Goal: Transaction & Acquisition: Purchase product/service

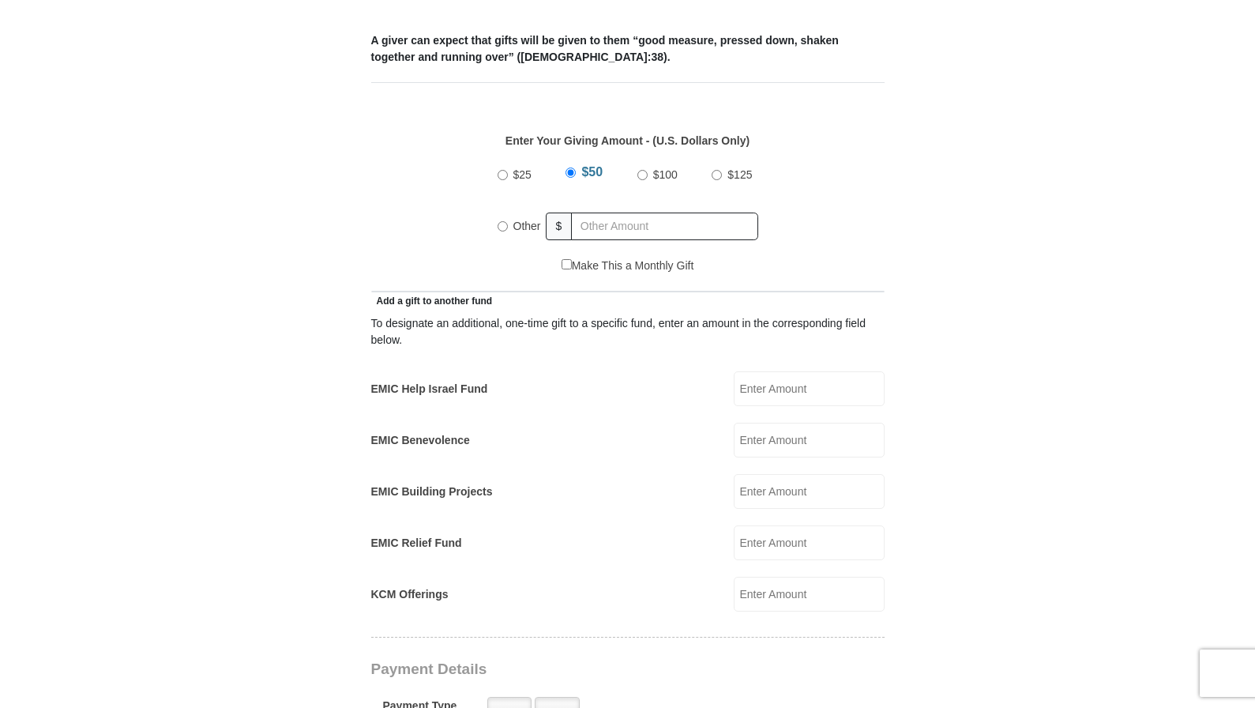
scroll to position [661, 0]
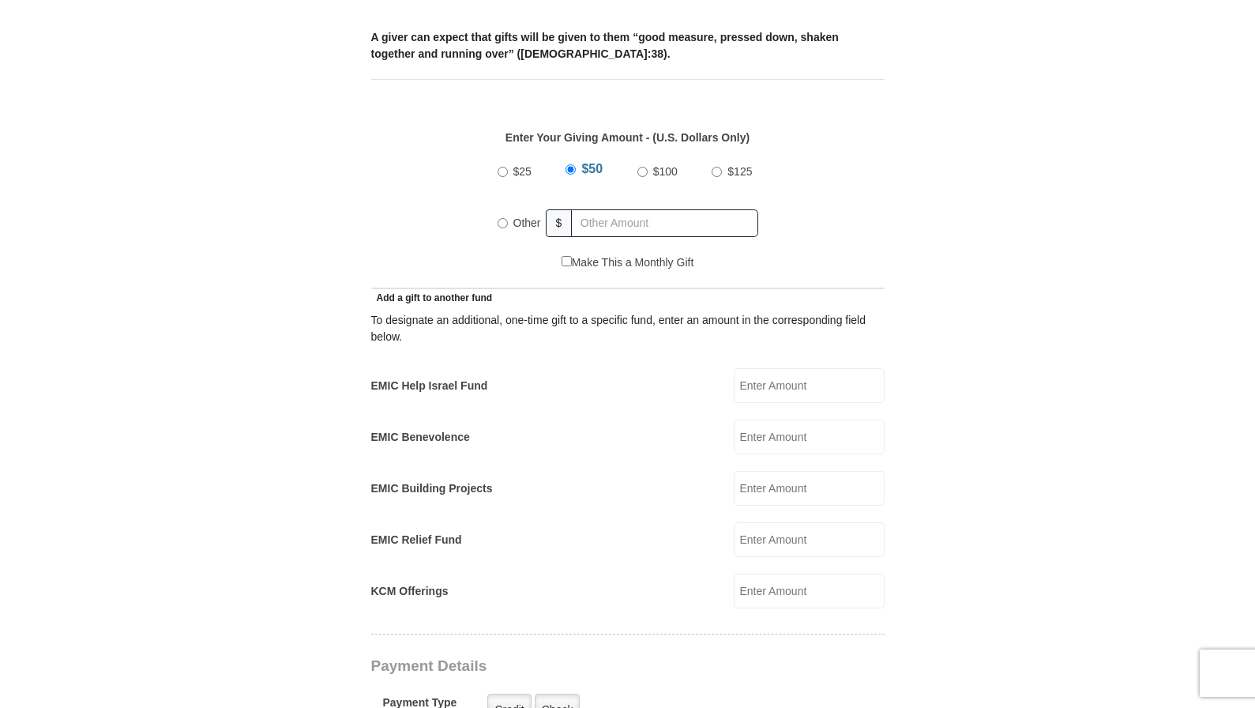
click at [505, 218] on input "Other" at bounding box center [503, 223] width 10 height 10
radio input "true"
type input "335.00"
click at [789, 373] on input "EMIC Help Israel Fund" at bounding box center [809, 385] width 151 height 35
type input "30.00"
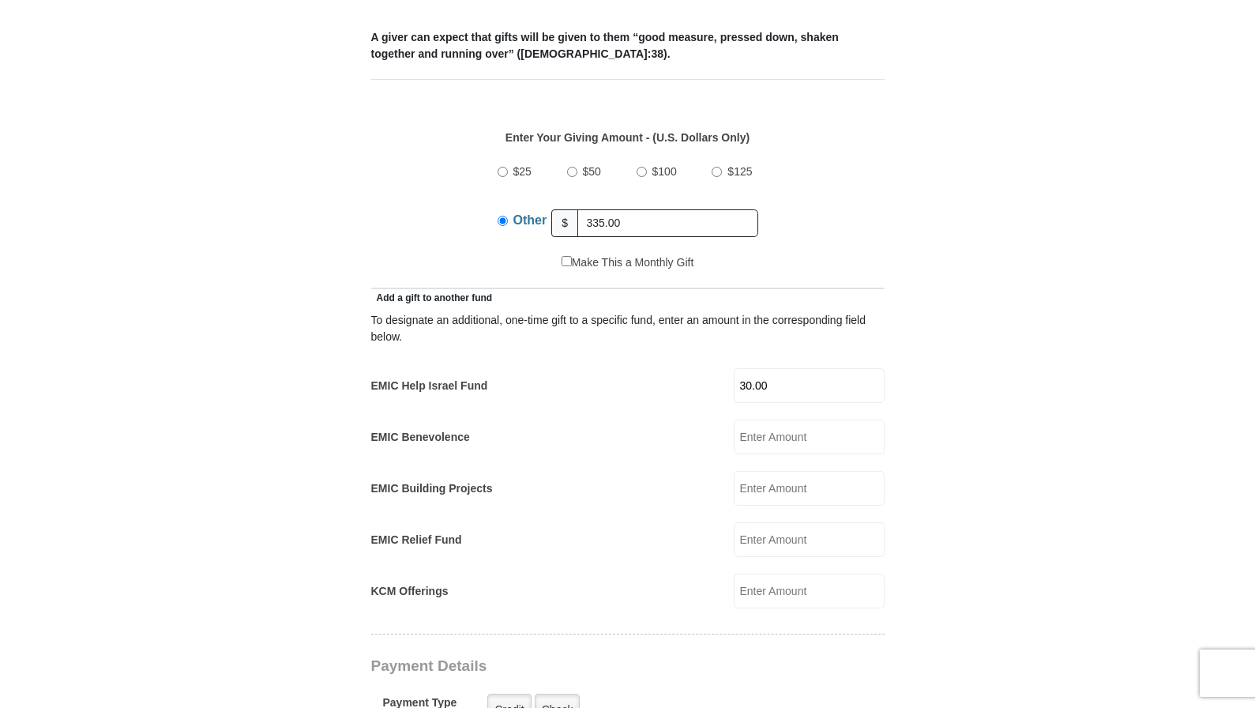
click at [822, 475] on input "EMIC Building Projects" at bounding box center [809, 488] width 151 height 35
type input "30.00"
click at [969, 480] on form "[GEOGRAPHIC_DATA][DEMOGRAPHIC_DATA] Online Giving Because of gifts like yours, …" at bounding box center [628, 583] width 901 height 2363
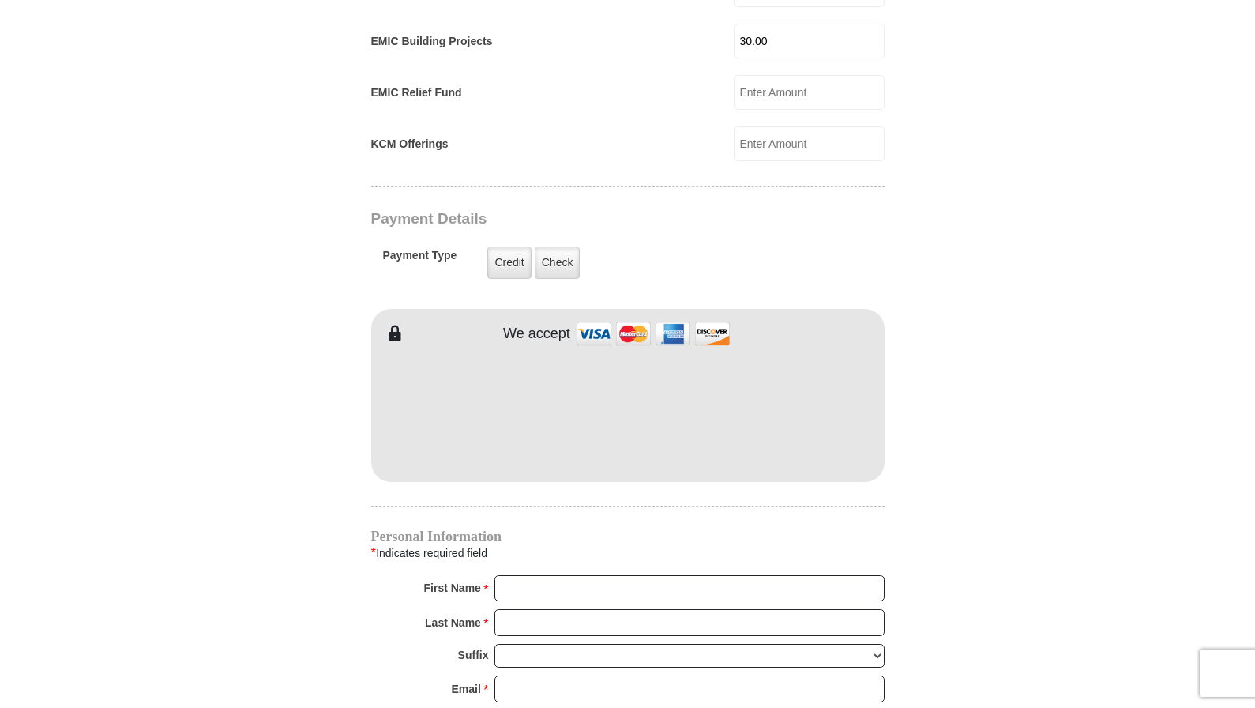
scroll to position [1109, 0]
click at [510, 246] on label "Credit" at bounding box center [508, 262] width 43 height 32
click at [0, 0] on input "Credit" at bounding box center [0, 0] width 0 height 0
click at [482, 478] on div "EMIC Tithes and Offerings The [DEMOGRAPHIC_DATA] teaches us the foundation for …" at bounding box center [627, 325] width 513 height 1981
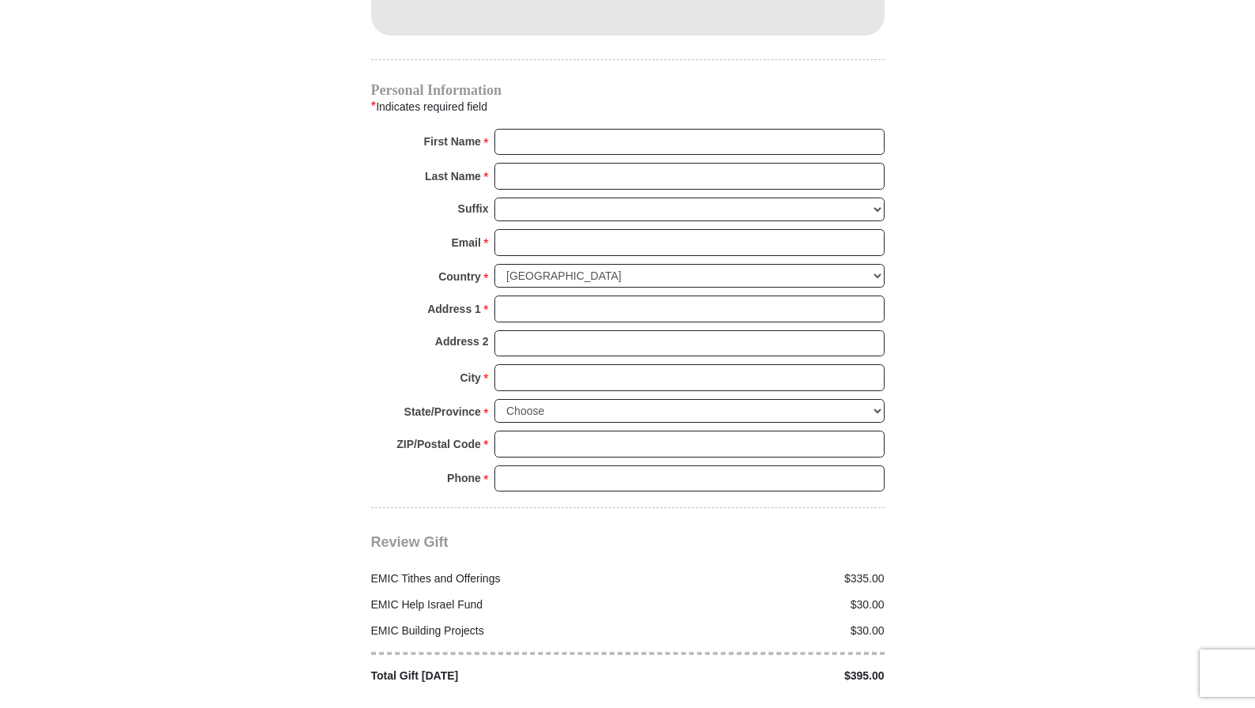
scroll to position [1556, 0]
type input "D"
type input "[PERSON_NAME]"
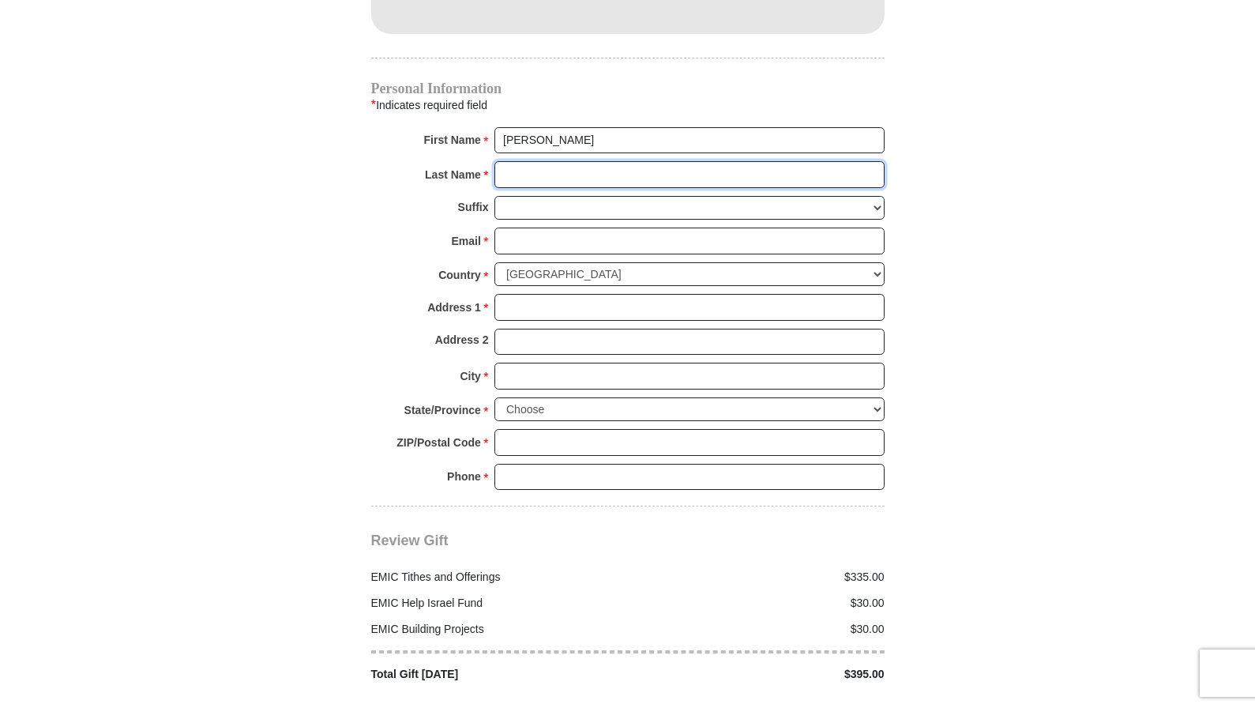
type input "[PERSON_NAME]"
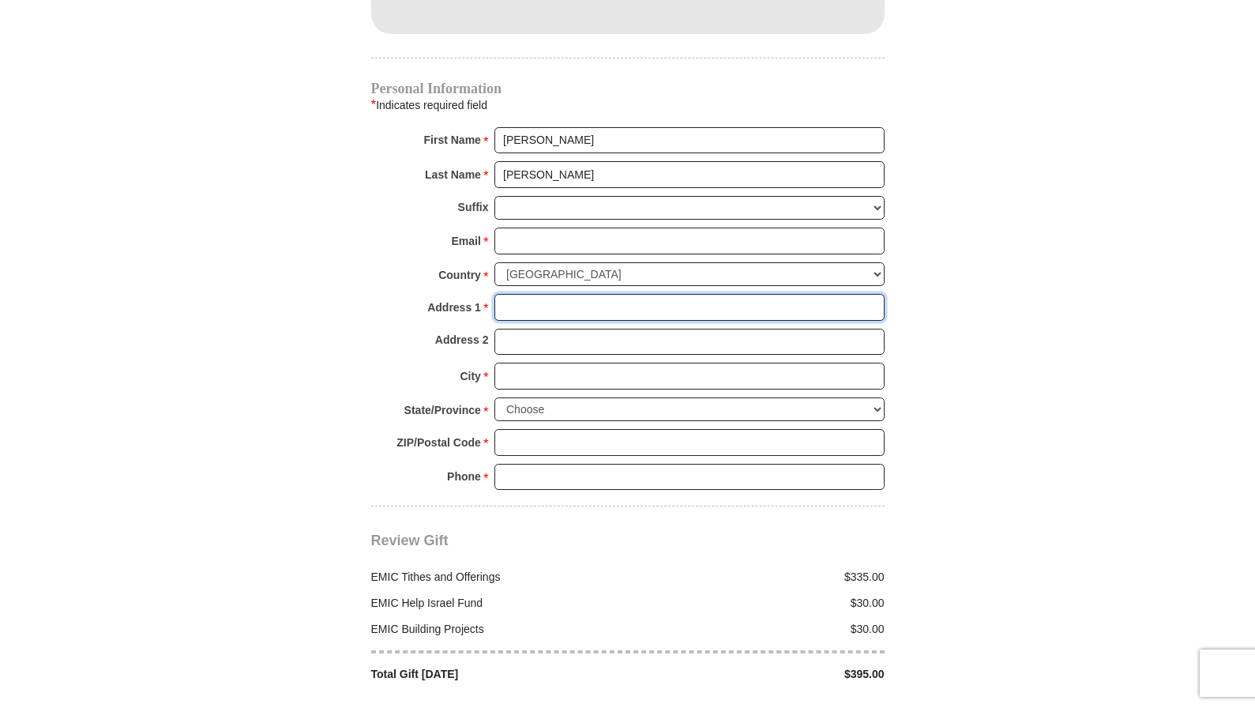
type input "[STREET_ADDRESS][PERSON_NAME]"
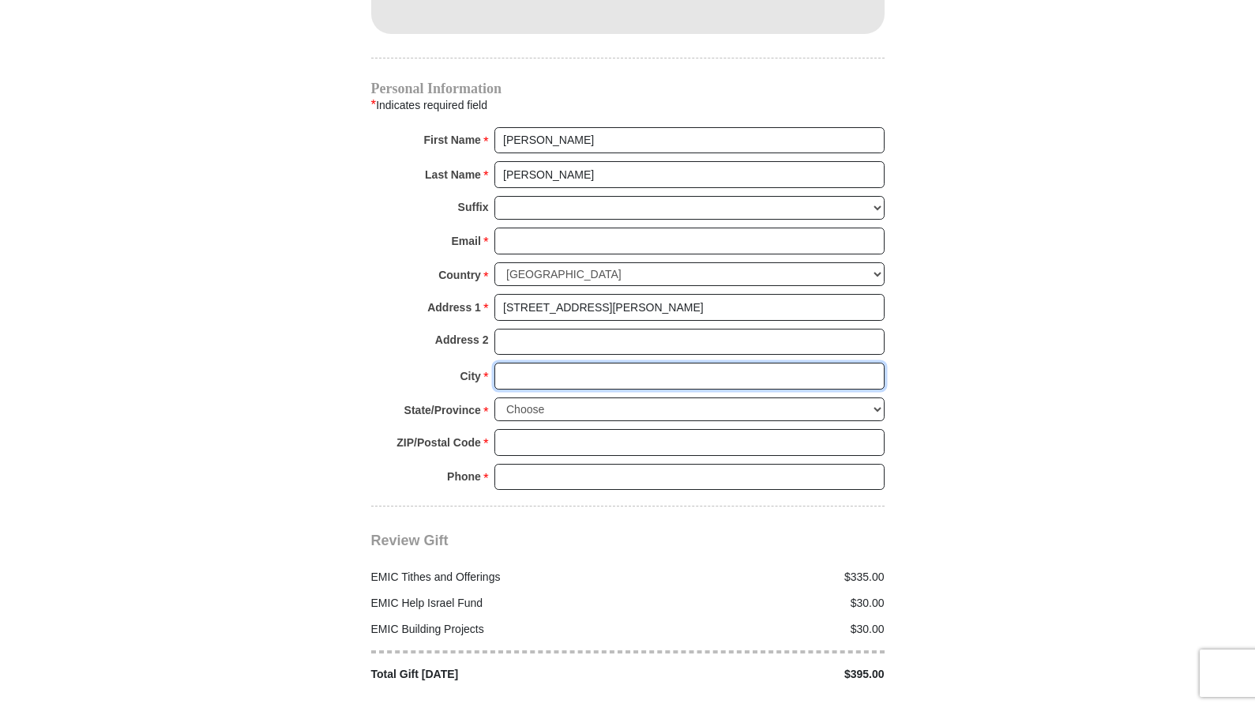
type input "[US_STATE][GEOGRAPHIC_DATA]"
select select "CO"
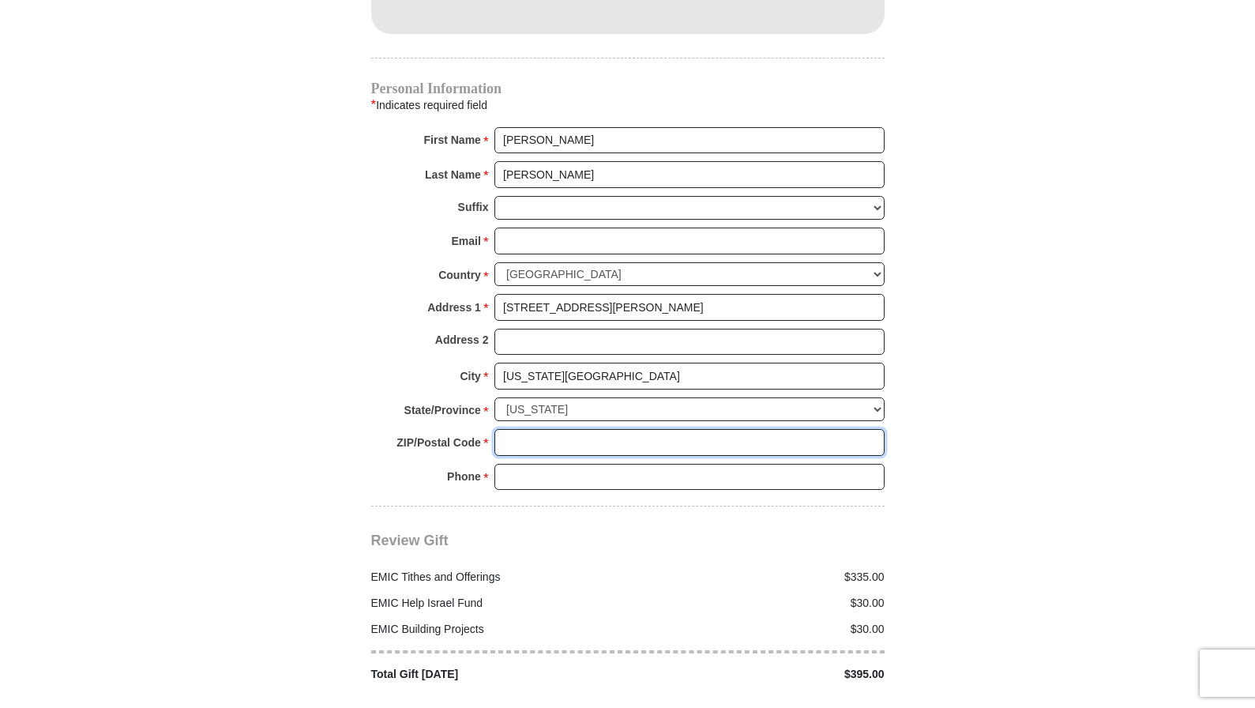
type input "80924-5249"
type input "[EMAIL_ADDRESS][DOMAIN_NAME]"
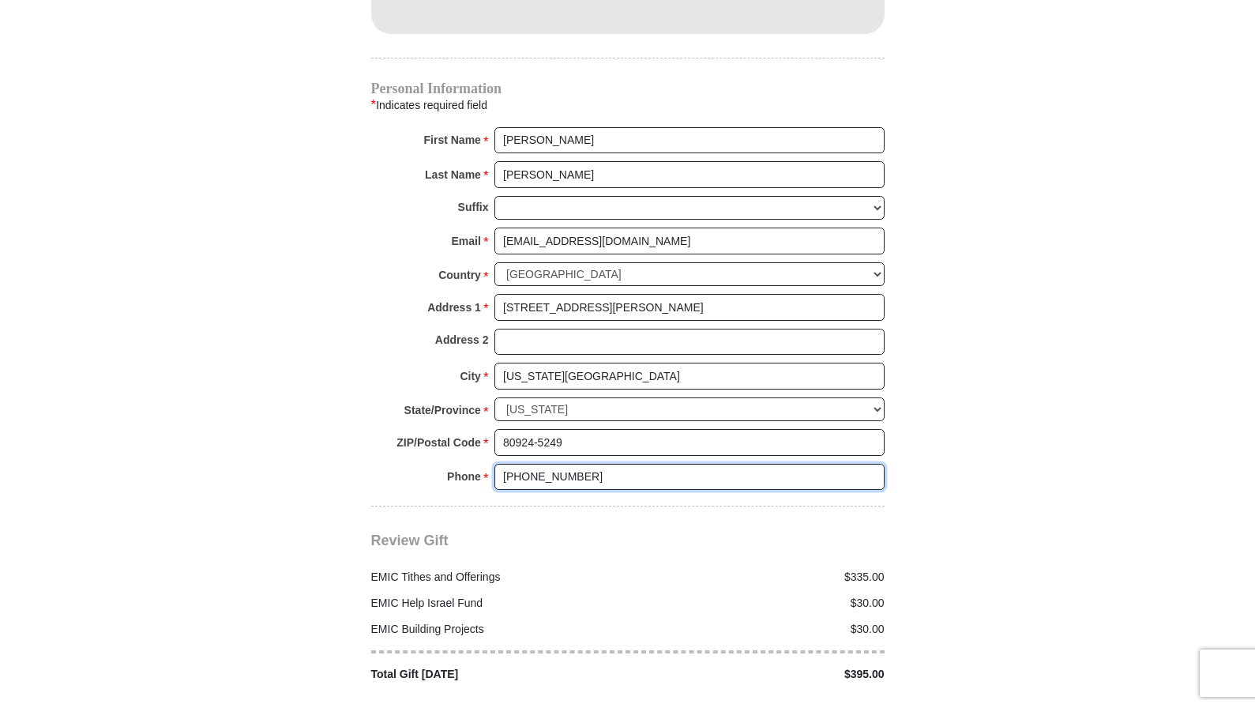
type input "[PHONE_NUMBER]"
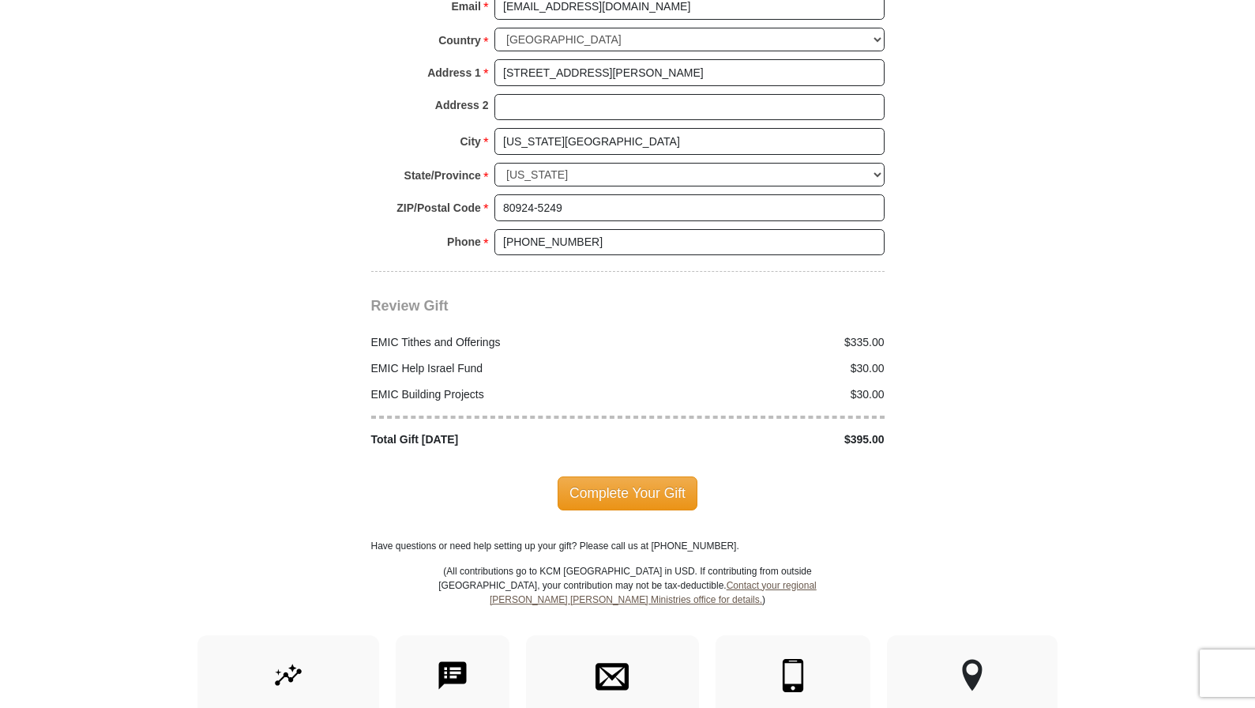
scroll to position [1821, 0]
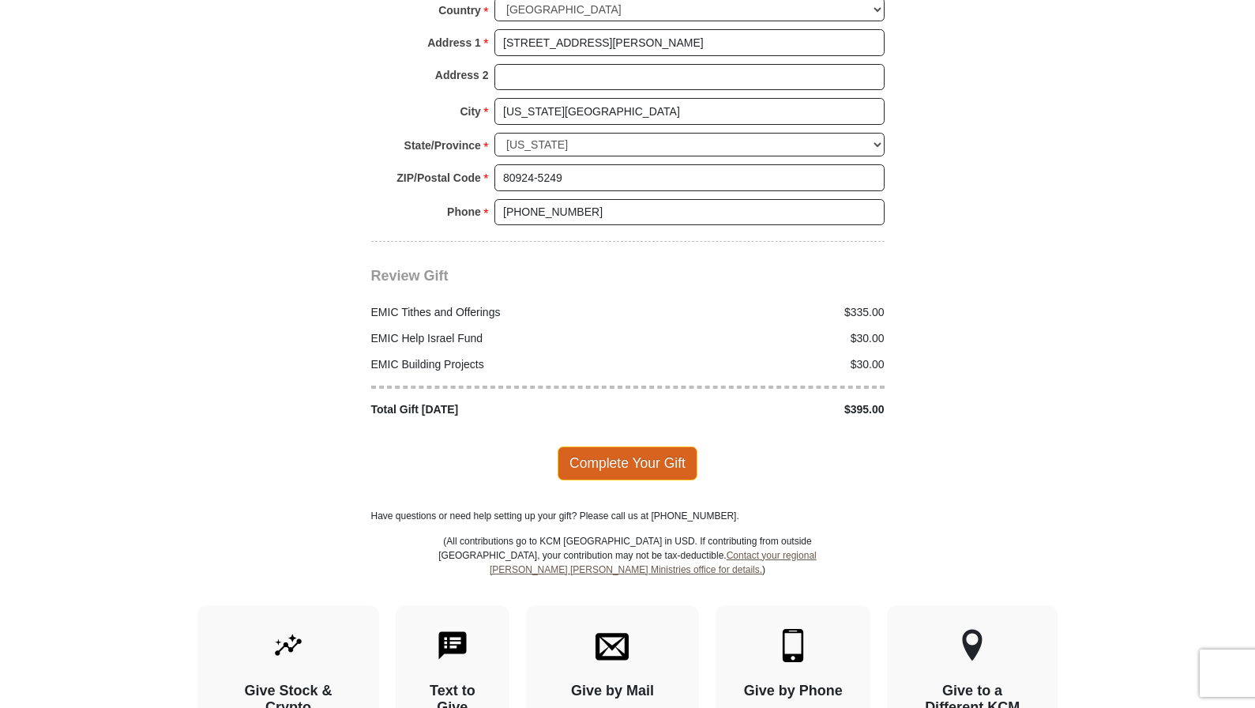
click at [600, 446] on span "Complete Your Gift" at bounding box center [628, 462] width 140 height 33
